Goal: Check status: Check status

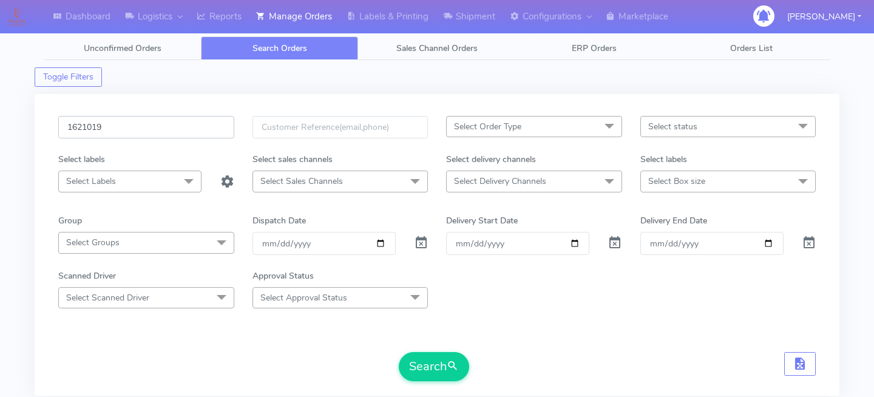
click at [159, 133] on input "1621019" at bounding box center [146, 127] width 176 height 22
paste input "1625537"
type input "1625537"
click at [450, 366] on span "submit" at bounding box center [453, 366] width 12 height 16
click at [578, 341] on form "1625537 Select Order Type Select All MEALS ATAVI One Off Pasta Club Gift Kit Ev…" at bounding box center [437, 248] width 758 height 265
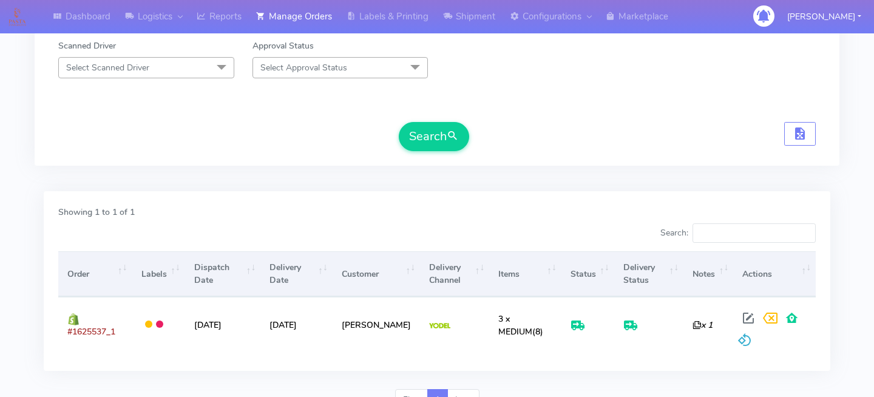
scroll to position [257, 0]
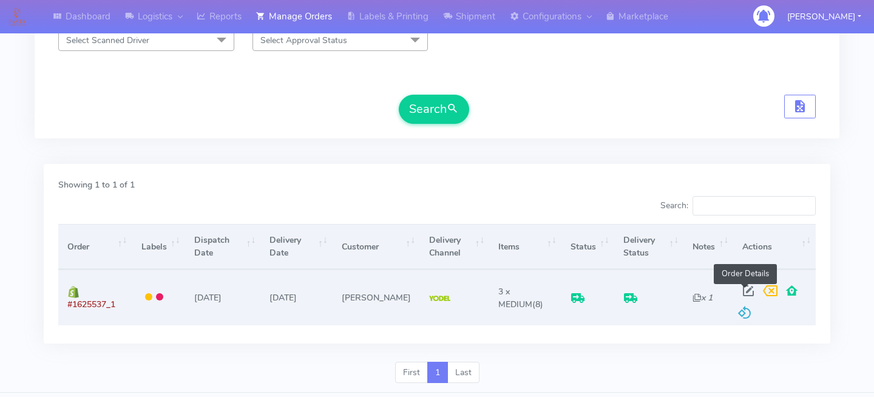
click at [752, 288] on span at bounding box center [749, 294] width 22 height 12
select select "5"
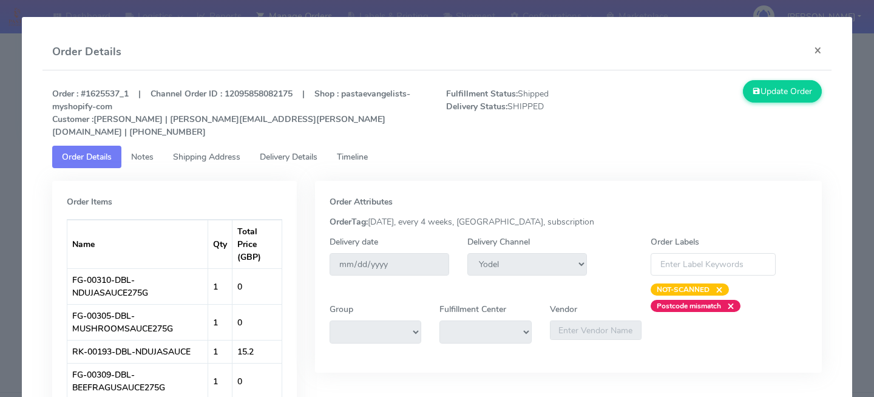
click at [311, 151] on span "Delivery Details" at bounding box center [289, 157] width 58 height 12
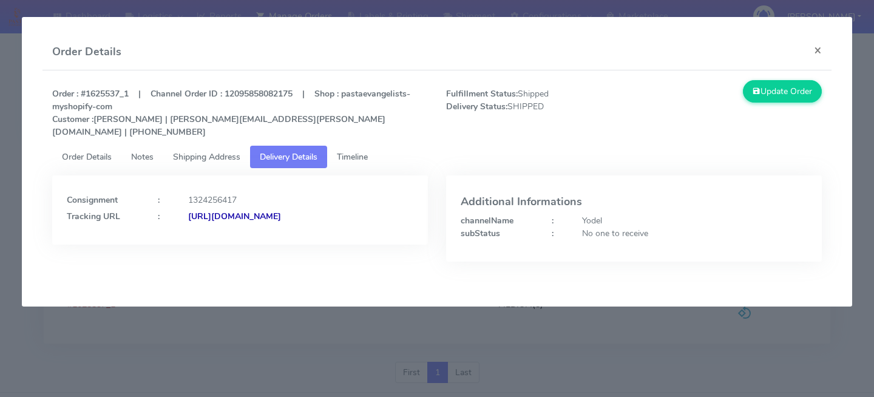
click at [360, 151] on span "Timeline" at bounding box center [352, 157] width 31 height 12
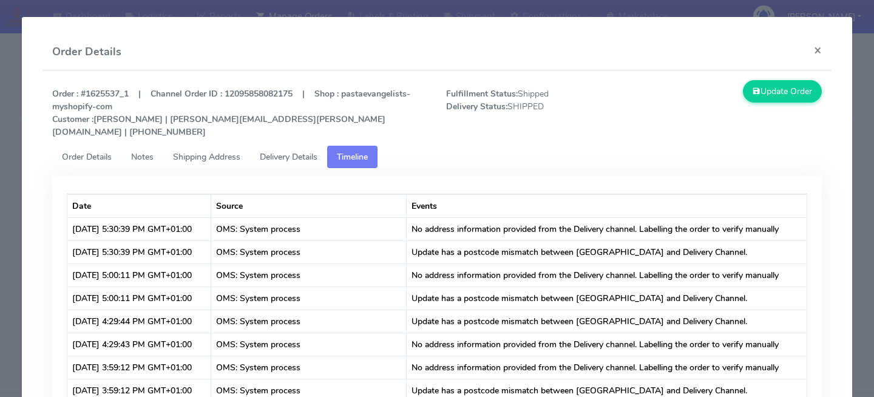
click at [297, 146] on link "Delivery Details" at bounding box center [288, 157] width 77 height 22
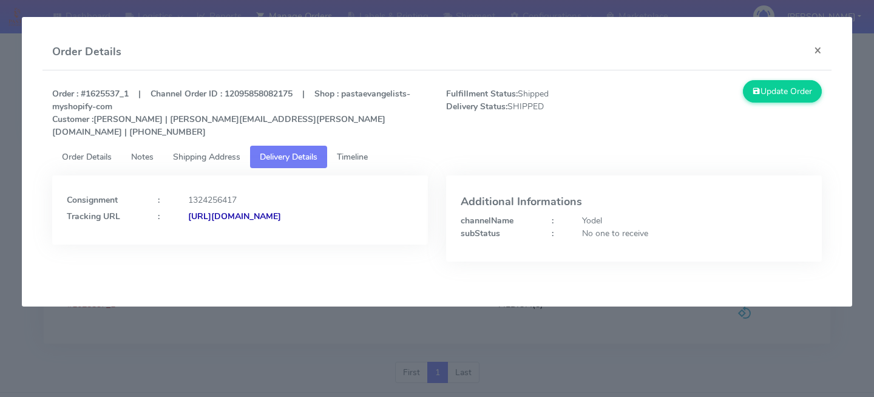
click at [676, 336] on modal-container "Order Details × Order : #1625537_1 | Channel Order ID : 12095858082175 | Shop :…" at bounding box center [437, 198] width 874 height 397
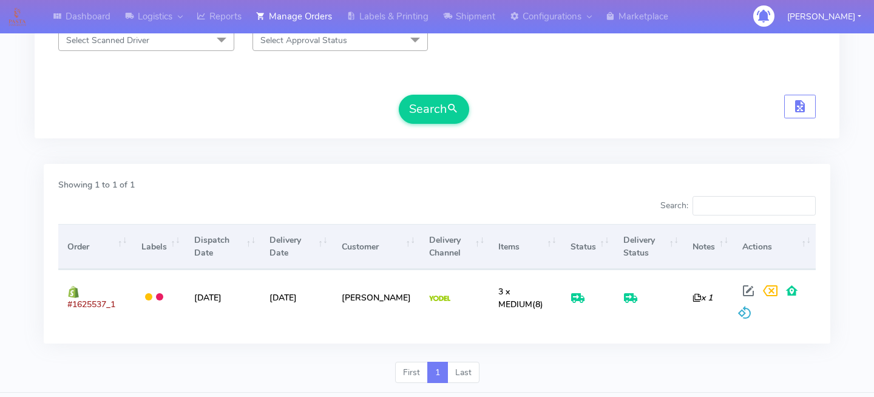
scroll to position [0, 0]
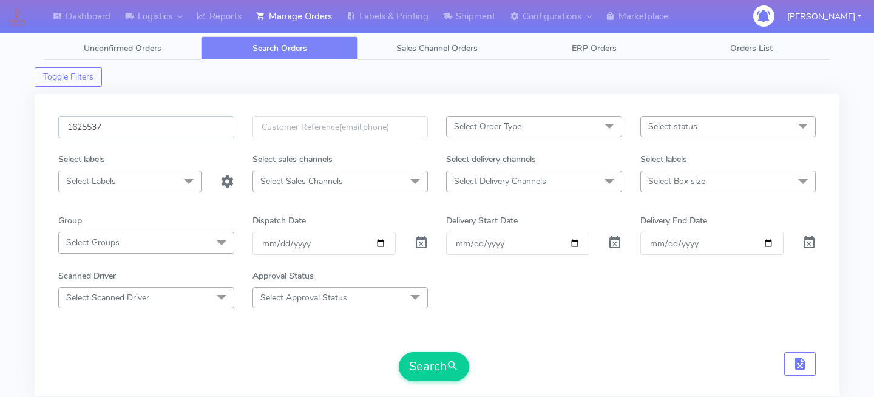
click at [143, 129] on input "1625537" at bounding box center [146, 127] width 176 height 22
paste input "1624558"
type input "1624558"
click at [451, 360] on span "submit" at bounding box center [453, 366] width 12 height 16
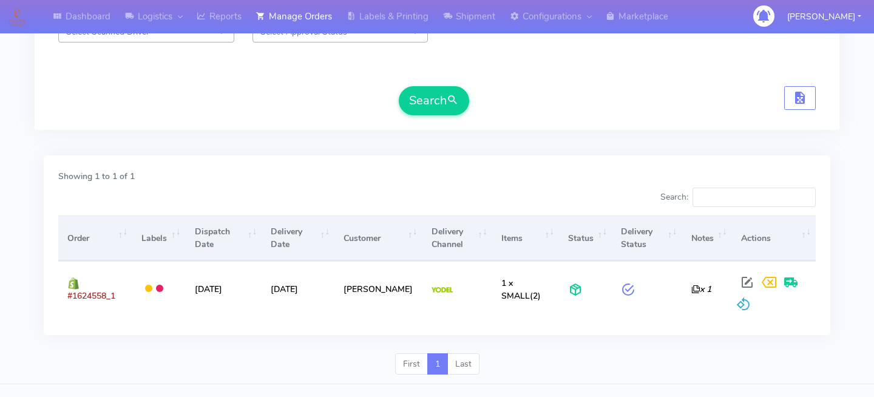
scroll to position [290, 0]
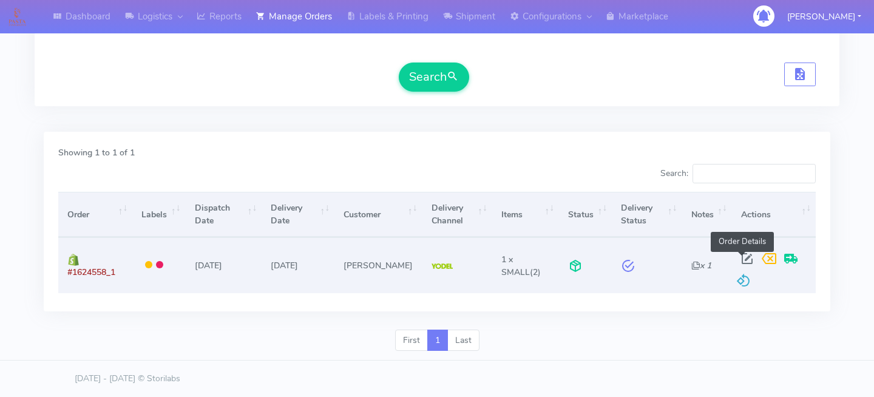
click at [738, 260] on span at bounding box center [747, 262] width 22 height 12
select select "5"
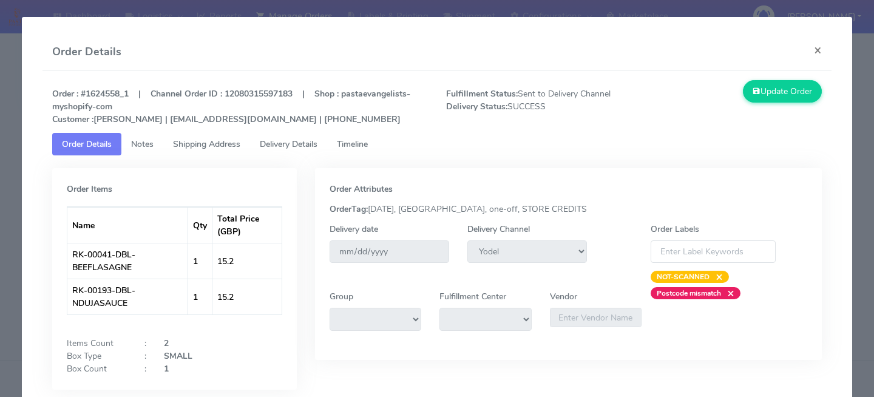
click at [296, 146] on span "Delivery Details" at bounding box center [289, 144] width 58 height 12
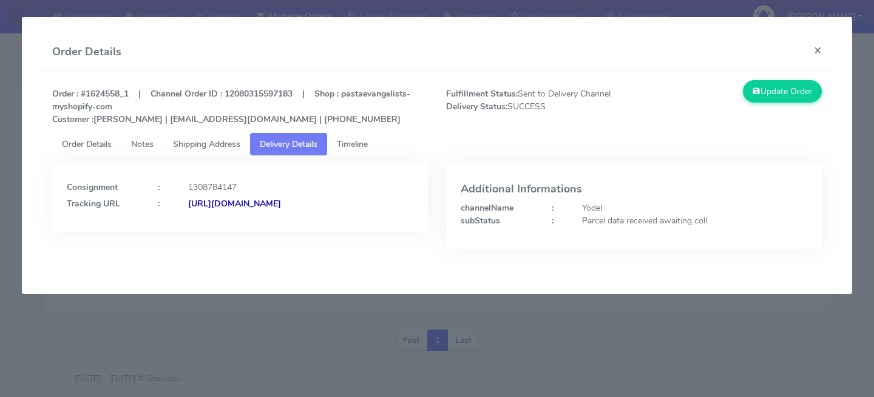
click at [367, 135] on link "Timeline" at bounding box center [352, 144] width 50 height 22
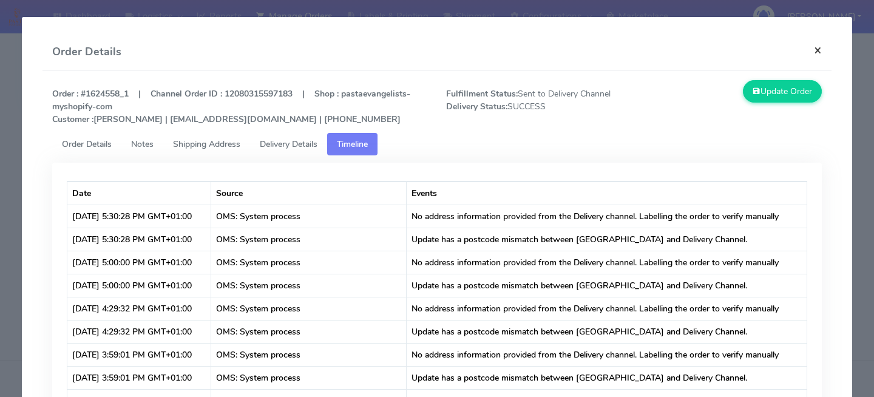
click at [823, 50] on button "×" at bounding box center [817, 50] width 27 height 32
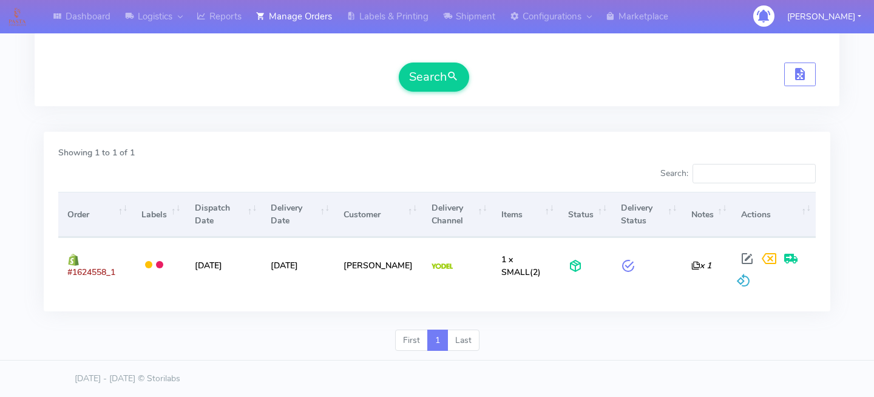
click at [663, 305] on div "Showing 1 to 1 of 1 Search: Order Labels Dispatch Date Delivery Date Customer D…" at bounding box center [437, 222] width 787 height 180
click at [506, 157] on div "Showing 1 to 1 of 1" at bounding box center [437, 155] width 776 height 18
click at [650, 136] on div "Showing 1 to 1 of 1 Search: Order Labels Dispatch Date Delivery Date Customer D…" at bounding box center [437, 222] width 787 height 180
